Goal: Communication & Community: Connect with others

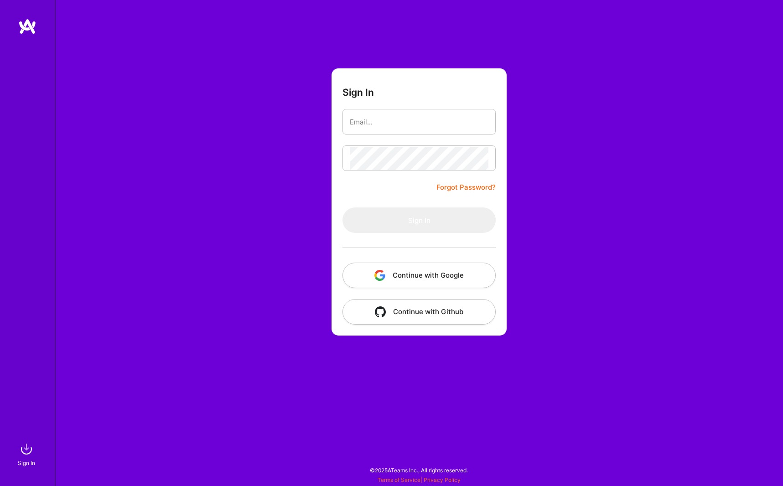
click at [390, 280] on button "Continue with Google" at bounding box center [419, 276] width 153 height 26
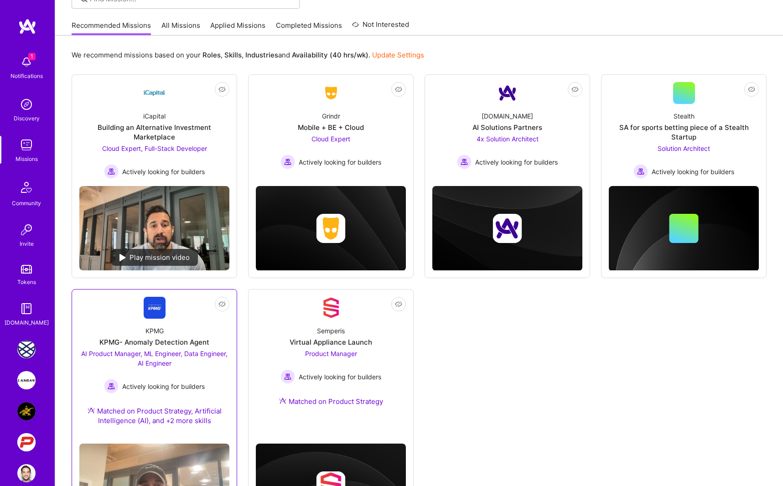
scroll to position [74, 0]
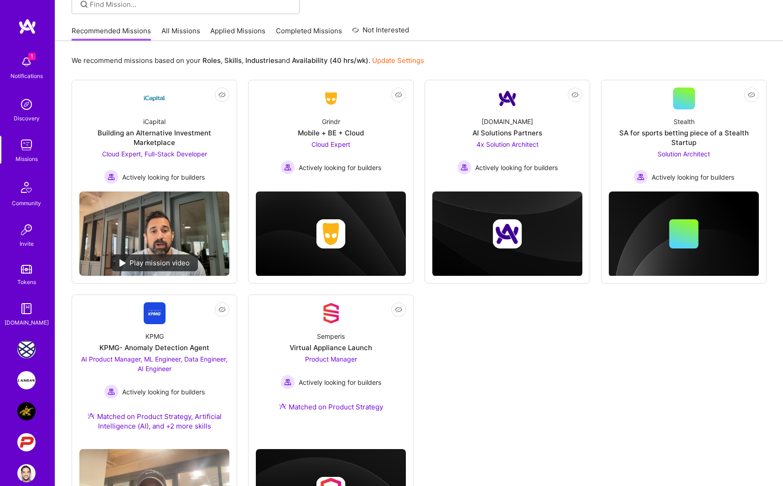
click at [28, 67] on img at bounding box center [26, 62] width 18 height 18
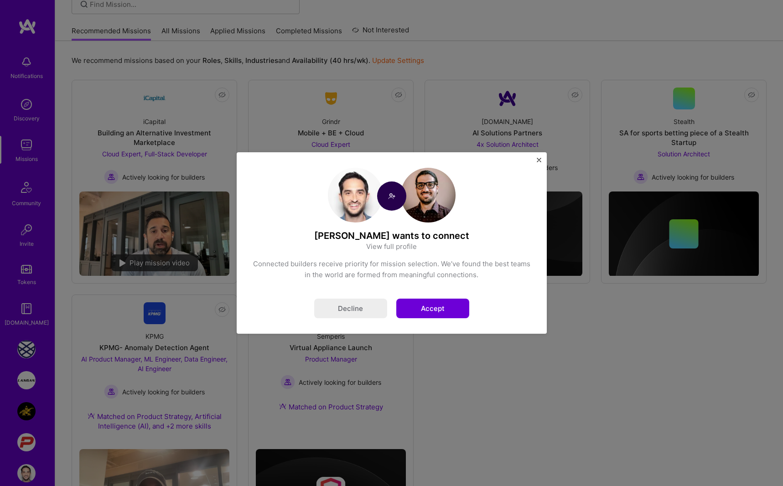
click at [432, 313] on button "Accept" at bounding box center [432, 309] width 73 height 20
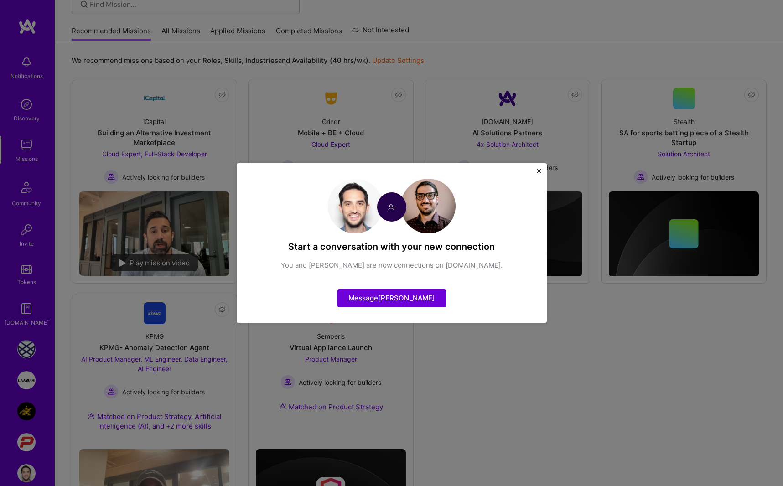
click at [539, 260] on div "Start a conversation with your new connection You and [PERSON_NAME] are now con…" at bounding box center [392, 243] width 310 height 160
